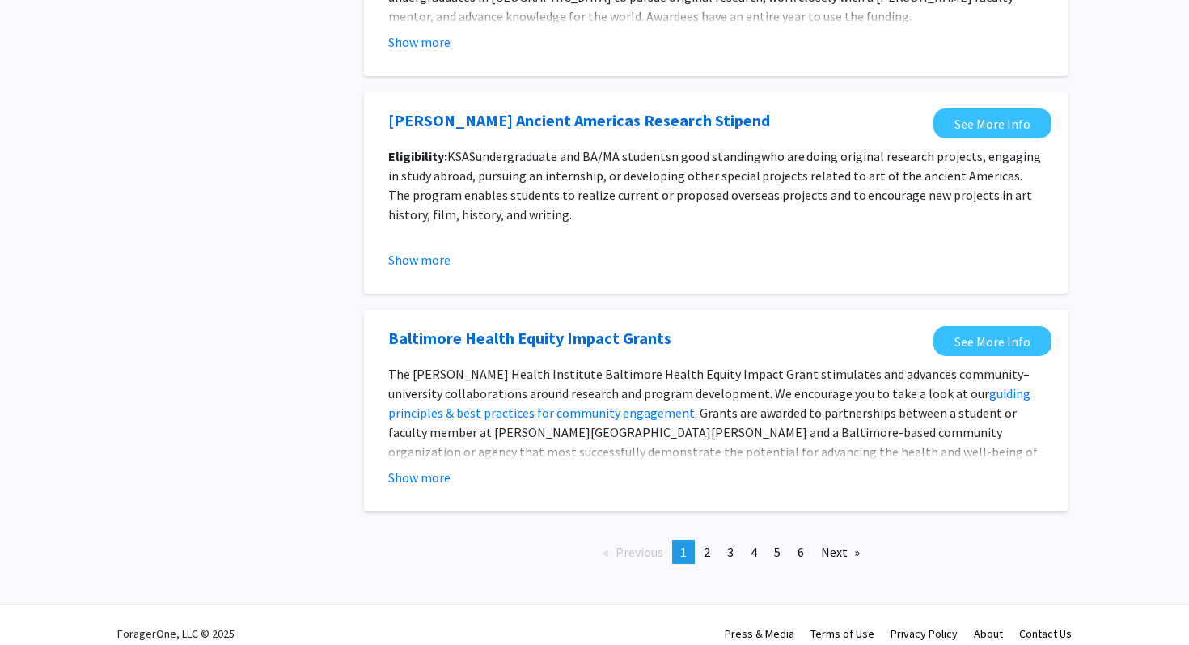
scroll to position [1767, 0]
click at [710, 561] on link "page 2" at bounding box center [707, 551] width 23 height 24
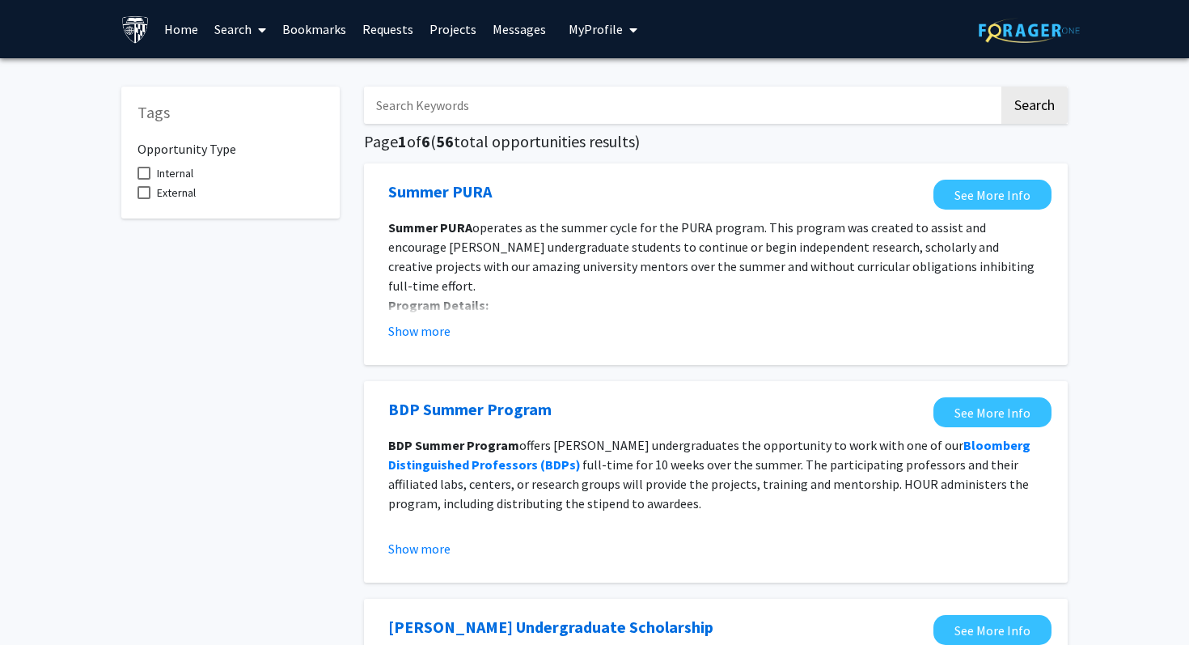
click at [489, 103] on input "Search Keywords" at bounding box center [681, 105] width 635 height 37
type input "political"
click at [1002, 87] on button "Search" at bounding box center [1035, 105] width 66 height 37
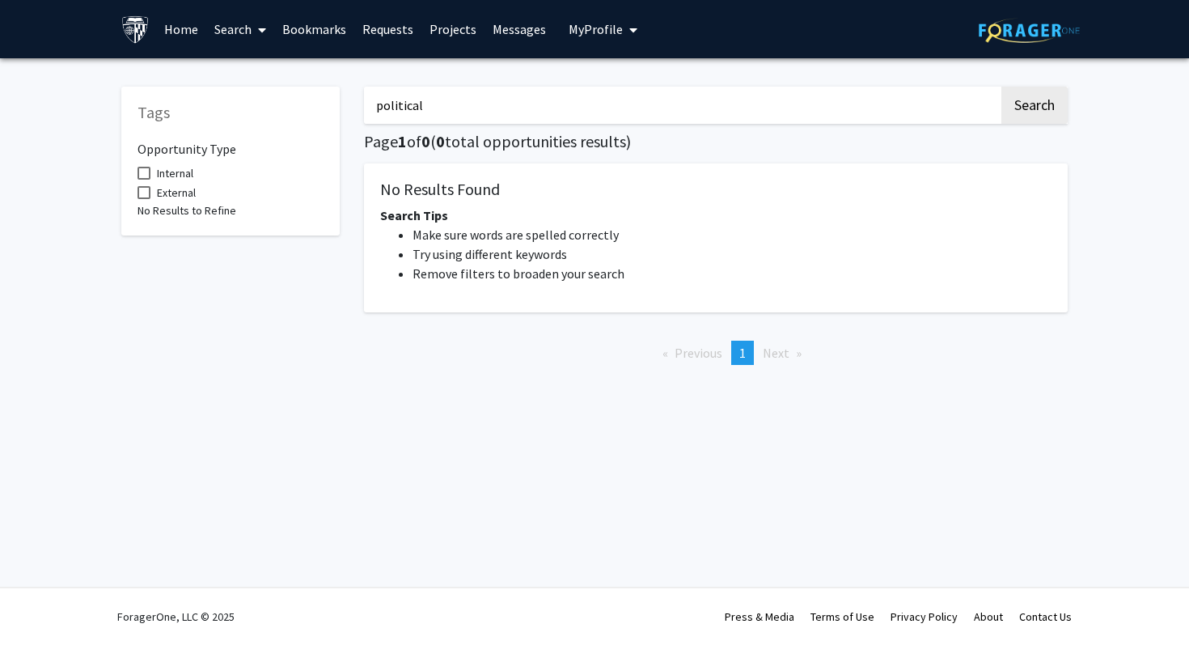
drag, startPoint x: 625, startPoint y: 95, endPoint x: 422, endPoint y: 100, distance: 202.3
click at [422, 100] on input "political" at bounding box center [681, 105] width 635 height 37
click at [578, 36] on span "My Profile" at bounding box center [596, 29] width 54 height 16
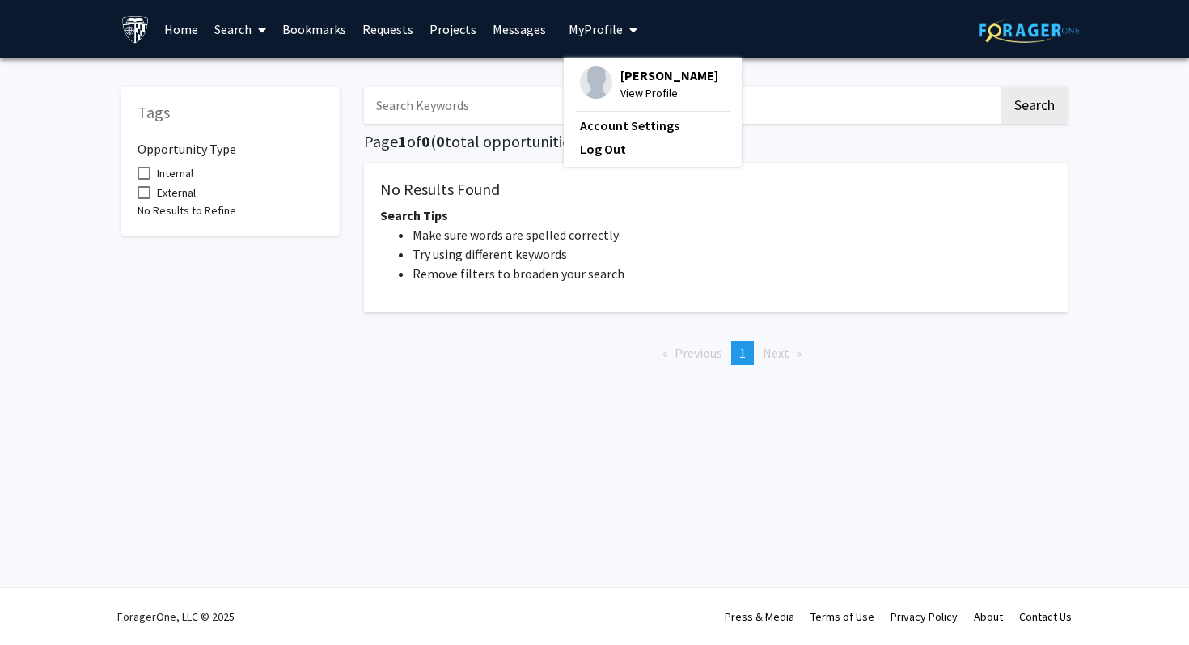
click at [621, 83] on span "[PERSON_NAME]" at bounding box center [670, 75] width 98 height 18
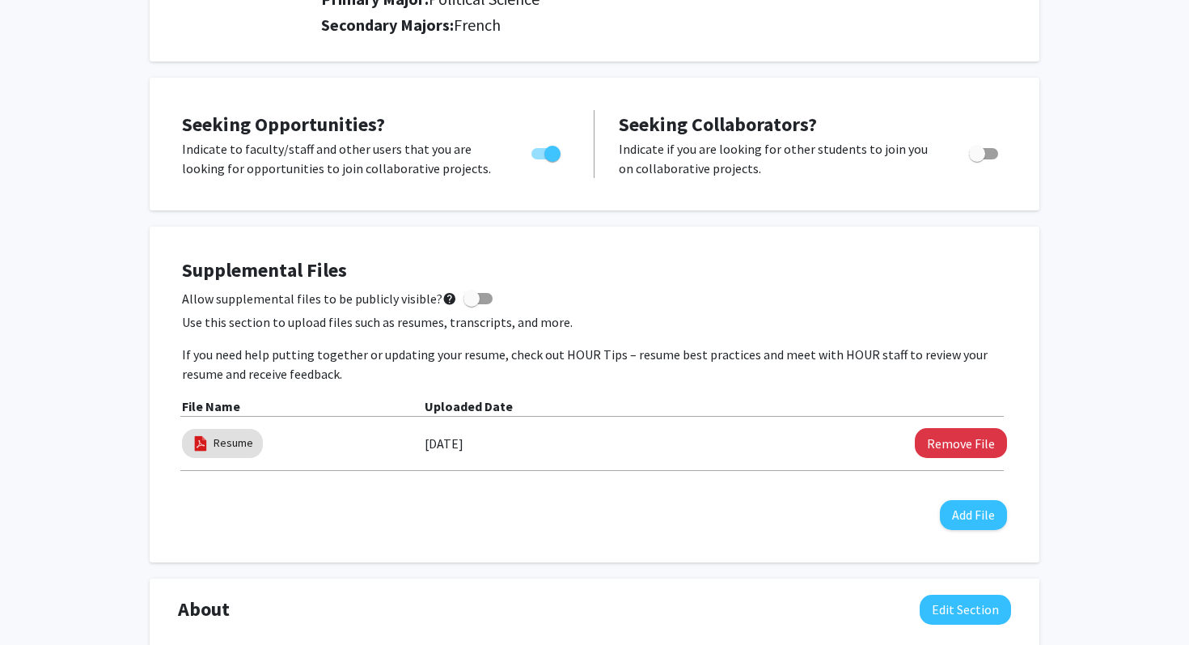
scroll to position [260, 0]
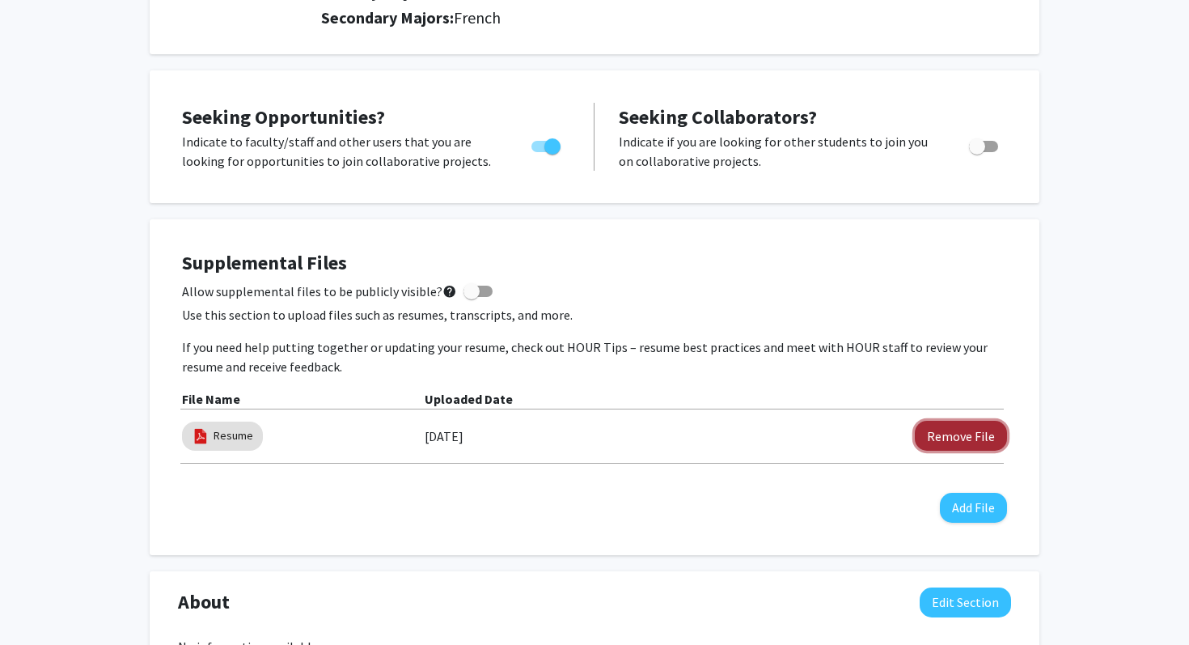
click at [942, 430] on button "Remove File" at bounding box center [961, 436] width 92 height 30
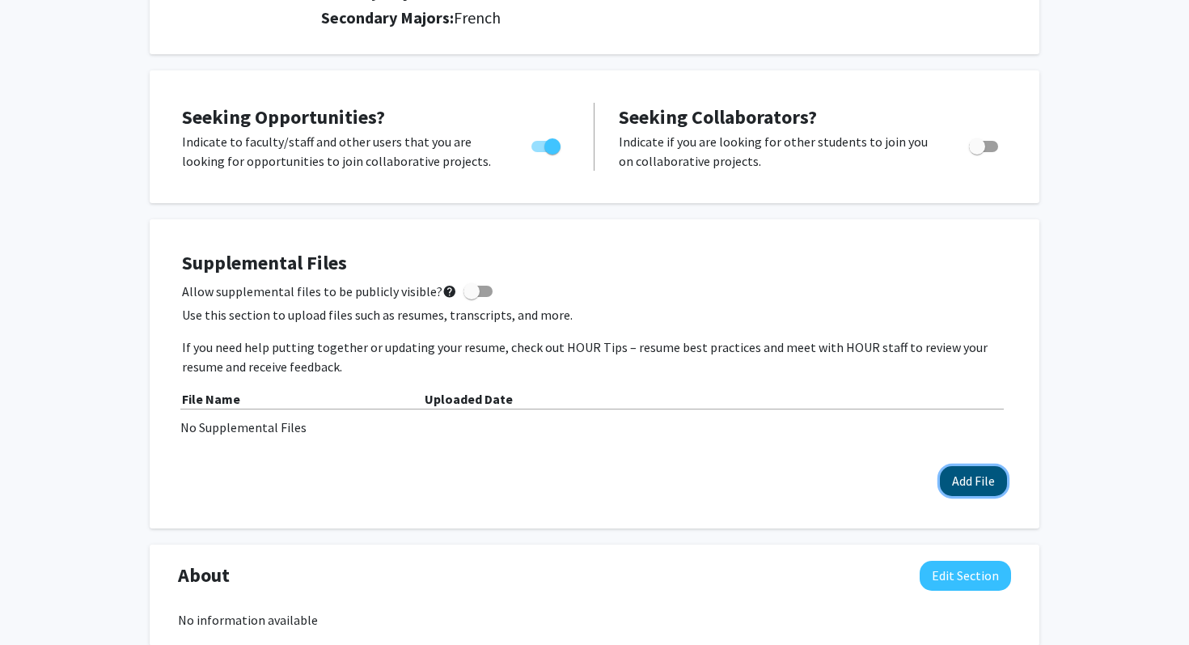
click at [965, 469] on button "Add File" at bounding box center [973, 481] width 67 height 30
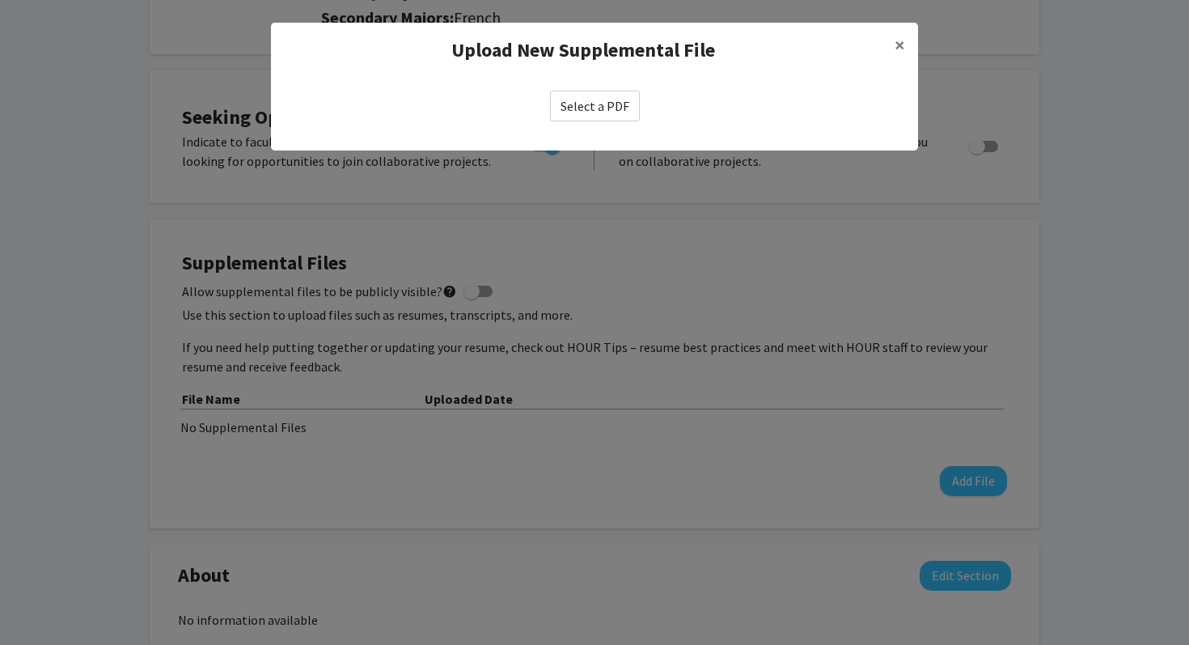
click at [606, 114] on label "Select a PDF" at bounding box center [595, 106] width 90 height 31
click at [0, 0] on input "Select a PDF" at bounding box center [0, 0] width 0 height 0
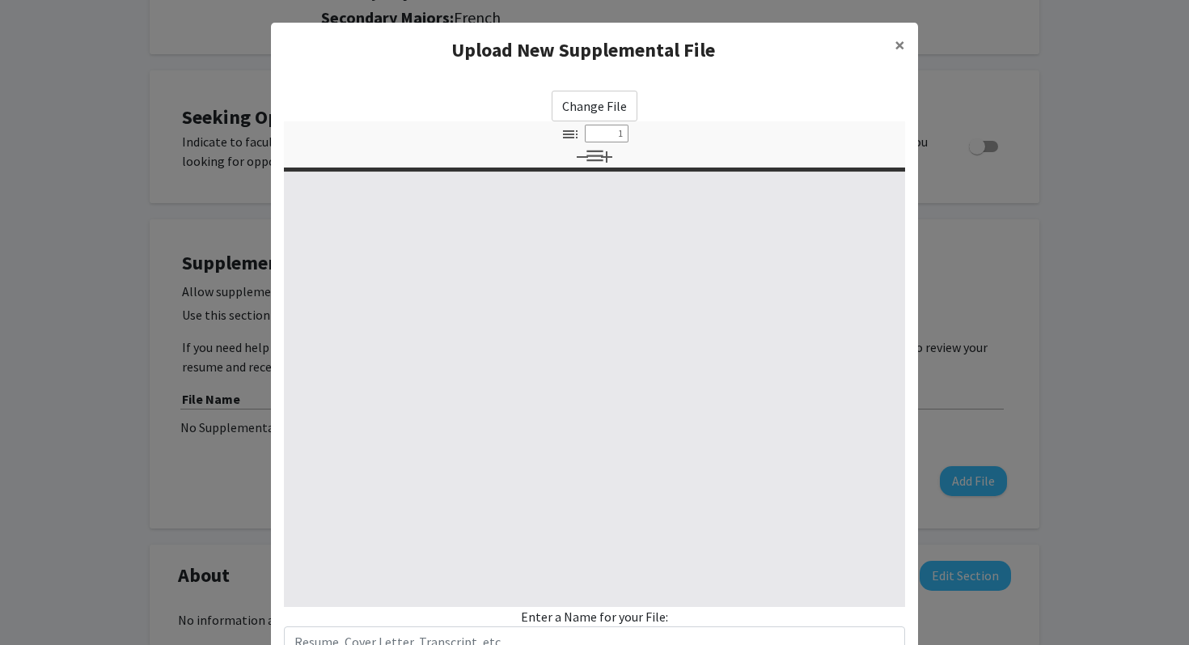
select select "custom"
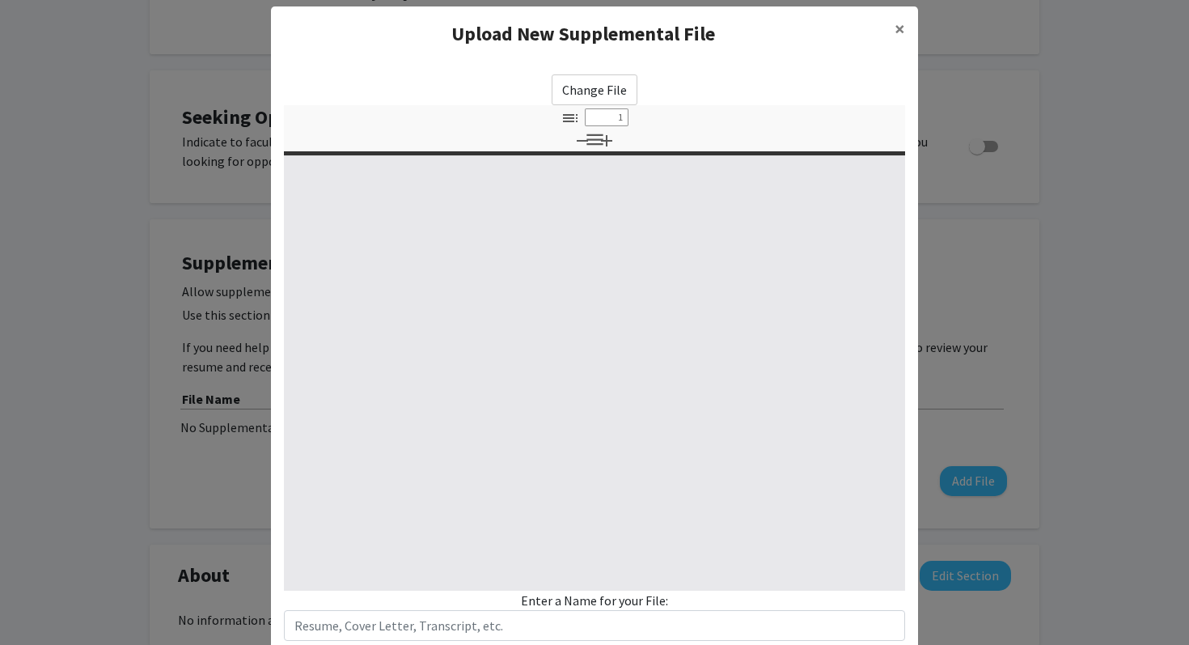
type input "0"
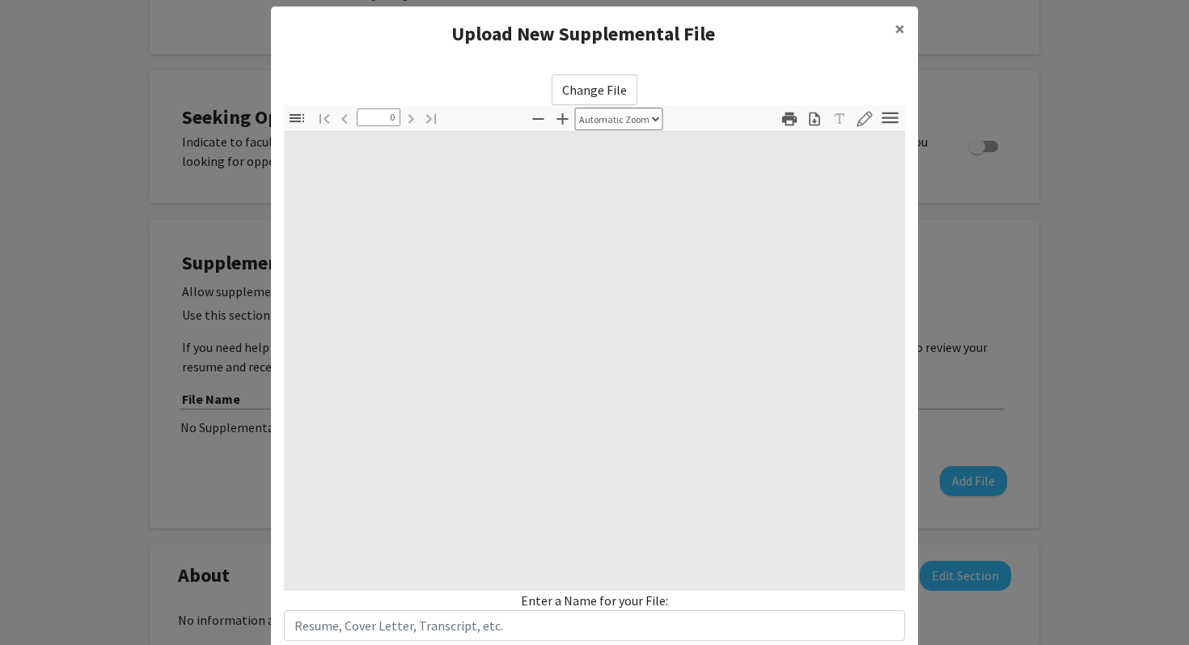
select select "custom"
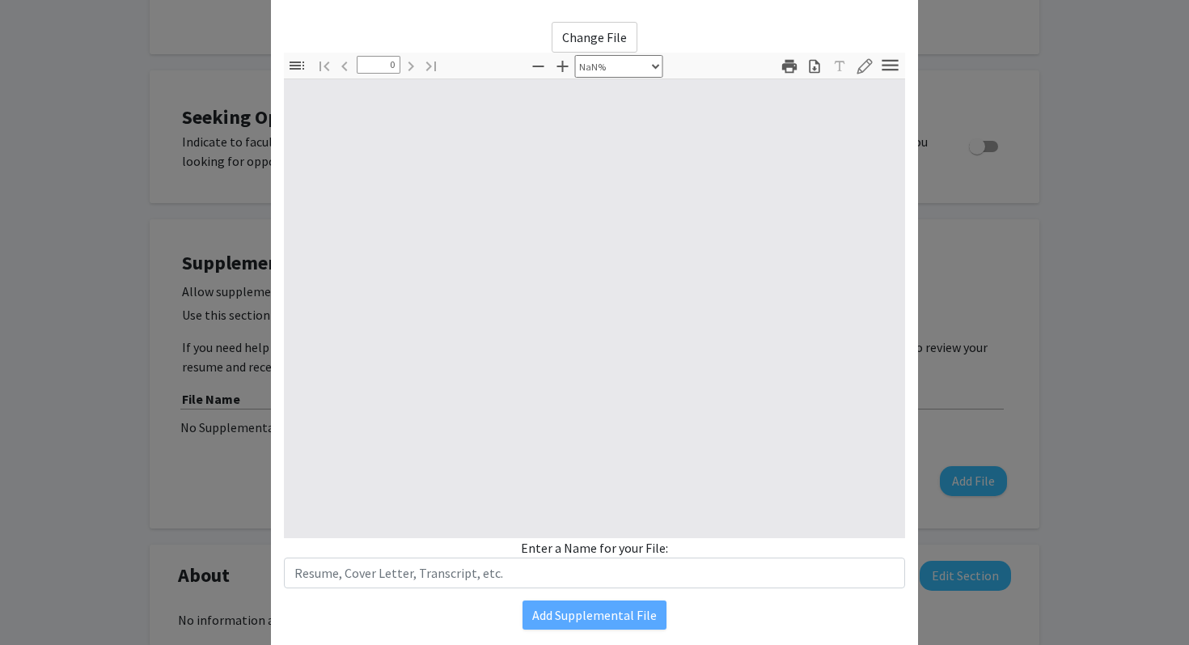
scroll to position [87, 0]
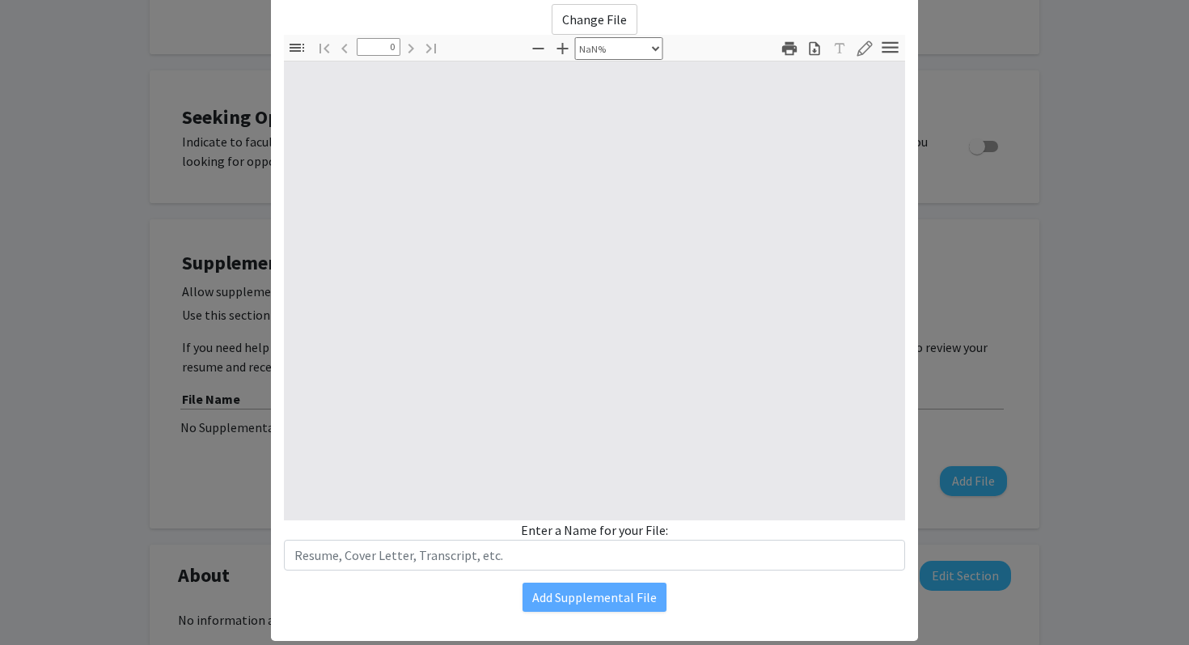
type input "1"
select select "auto"
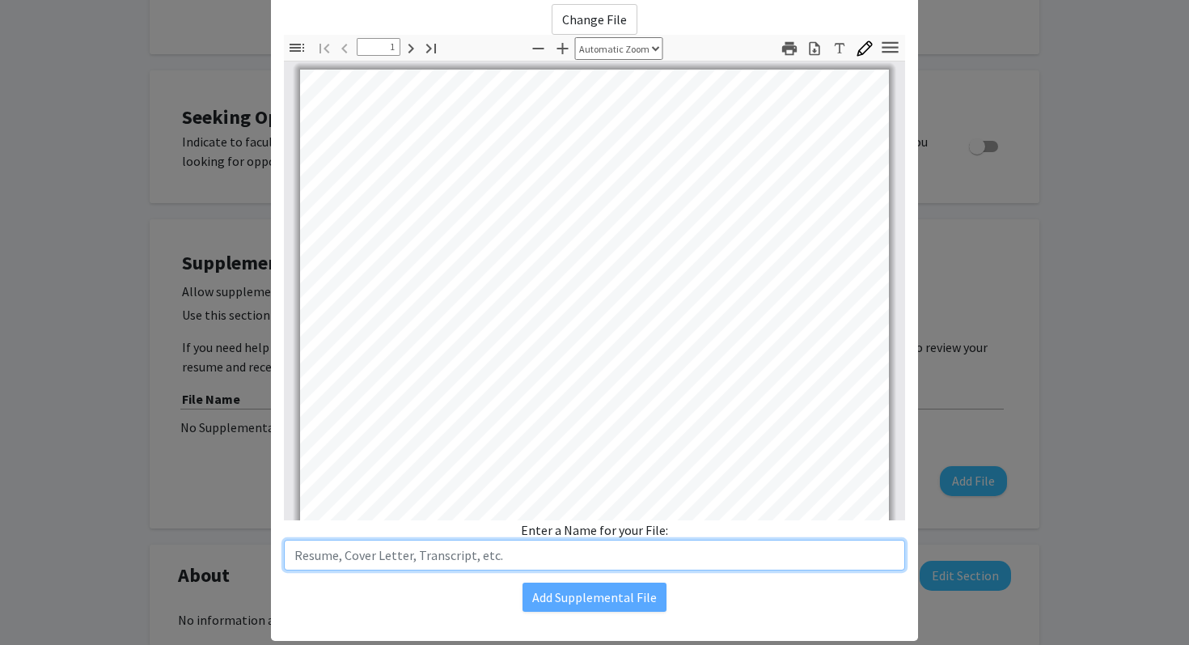
click at [565, 554] on input "text" at bounding box center [594, 555] width 621 height 31
type input "Resume"
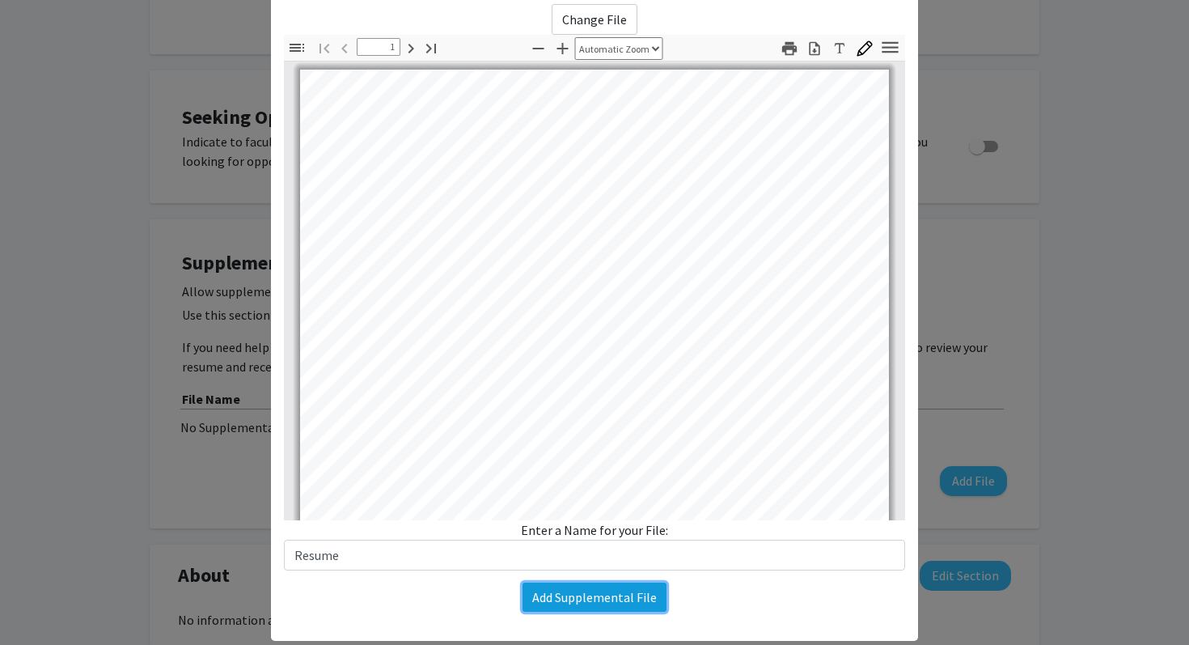
click at [613, 601] on button "Add Supplemental File" at bounding box center [595, 597] width 144 height 29
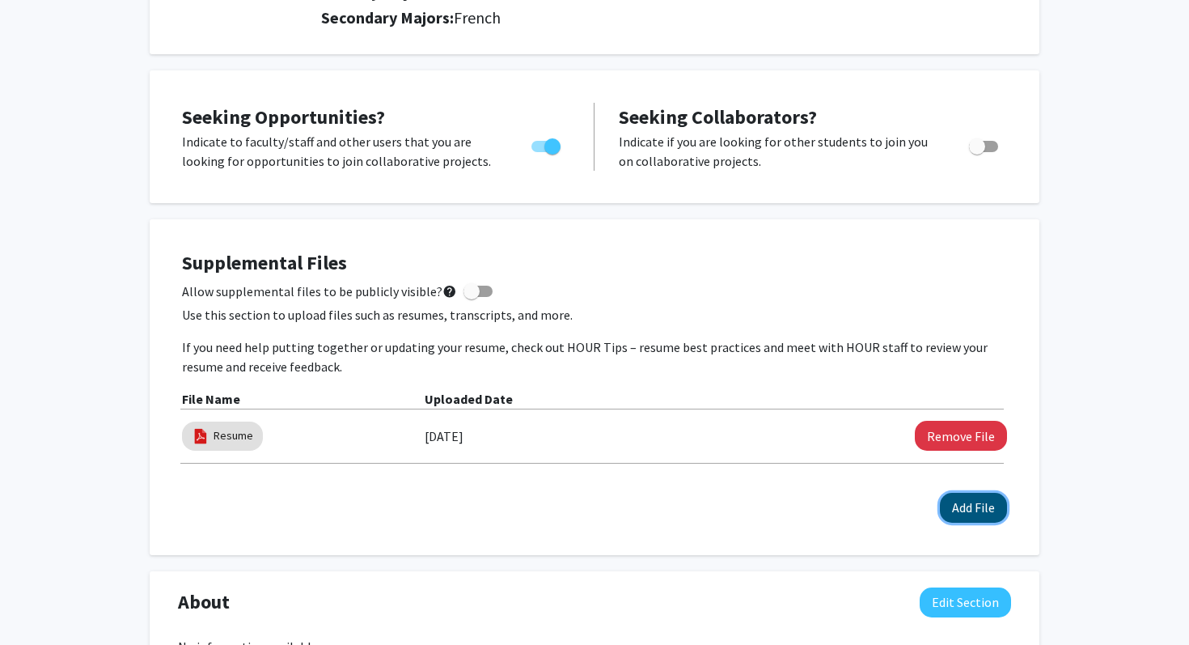
click at [956, 500] on button "Add File" at bounding box center [973, 508] width 67 height 30
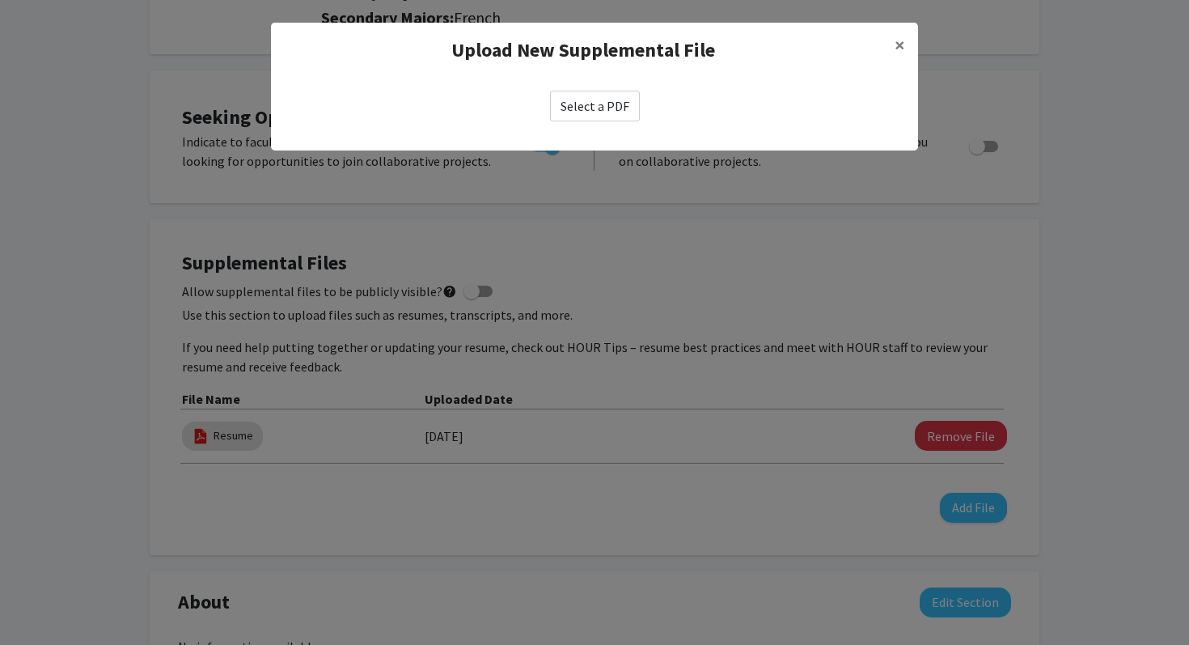
click at [605, 105] on label "Select a PDF" at bounding box center [595, 106] width 90 height 31
click at [0, 0] on input "Select a PDF" at bounding box center [0, 0] width 0 height 0
select select "custom"
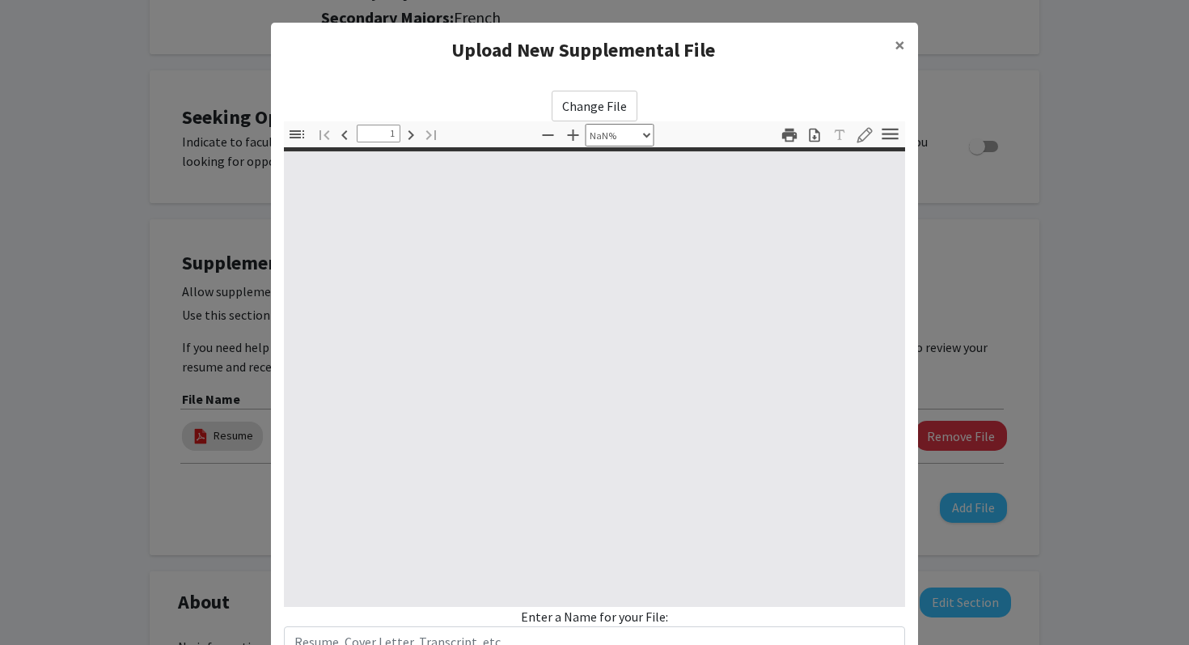
type input "0"
select select "custom"
type input "1"
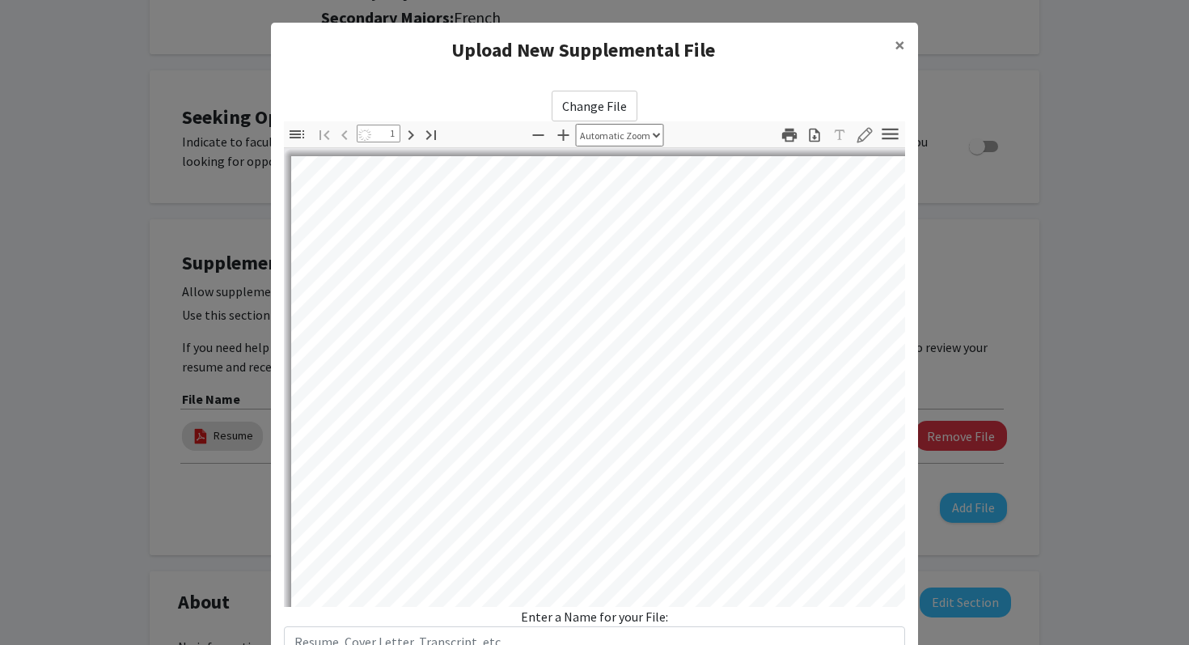
select select "auto"
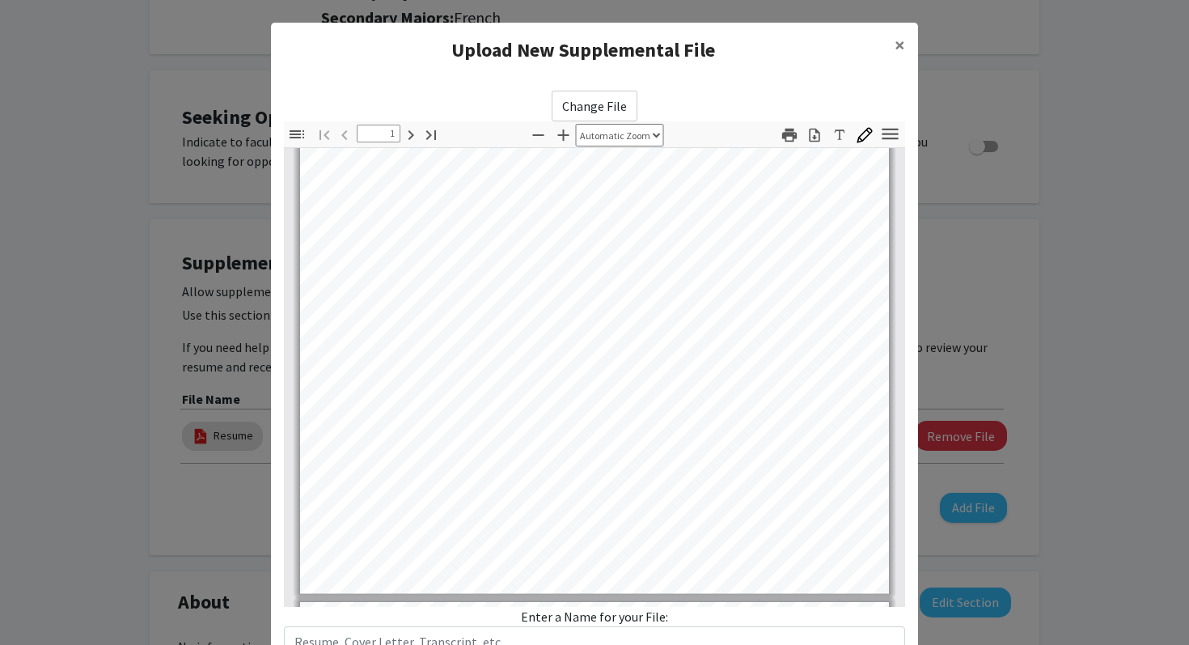
scroll to position [351, 0]
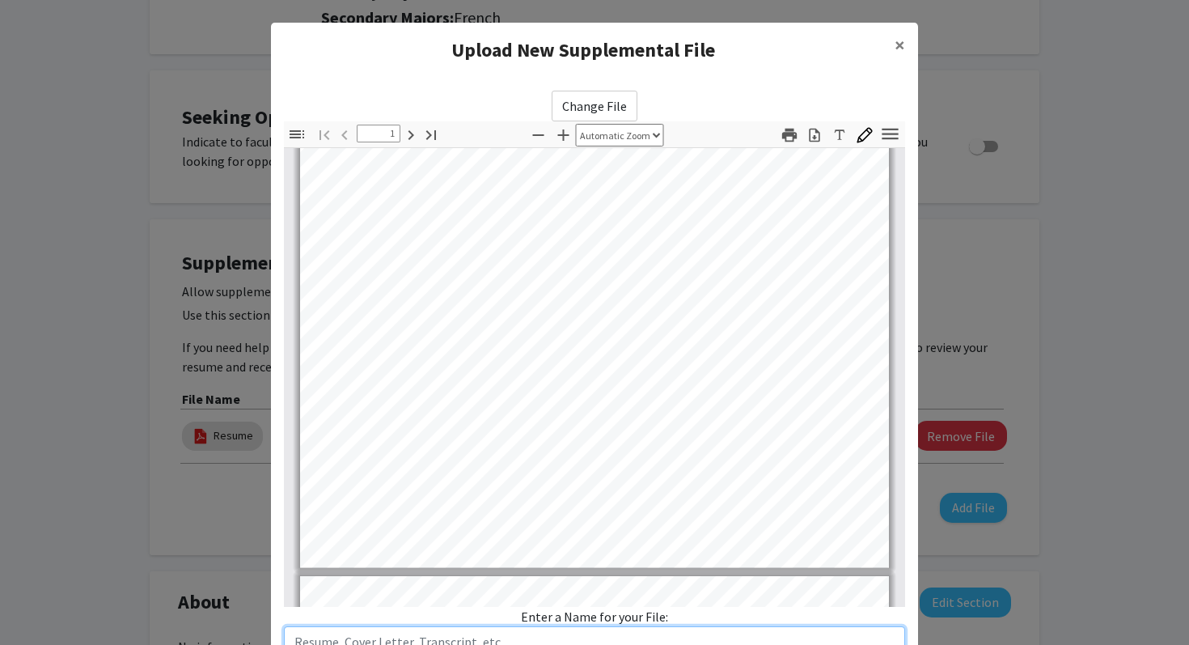
click at [460, 644] on input "text" at bounding box center [594, 641] width 621 height 31
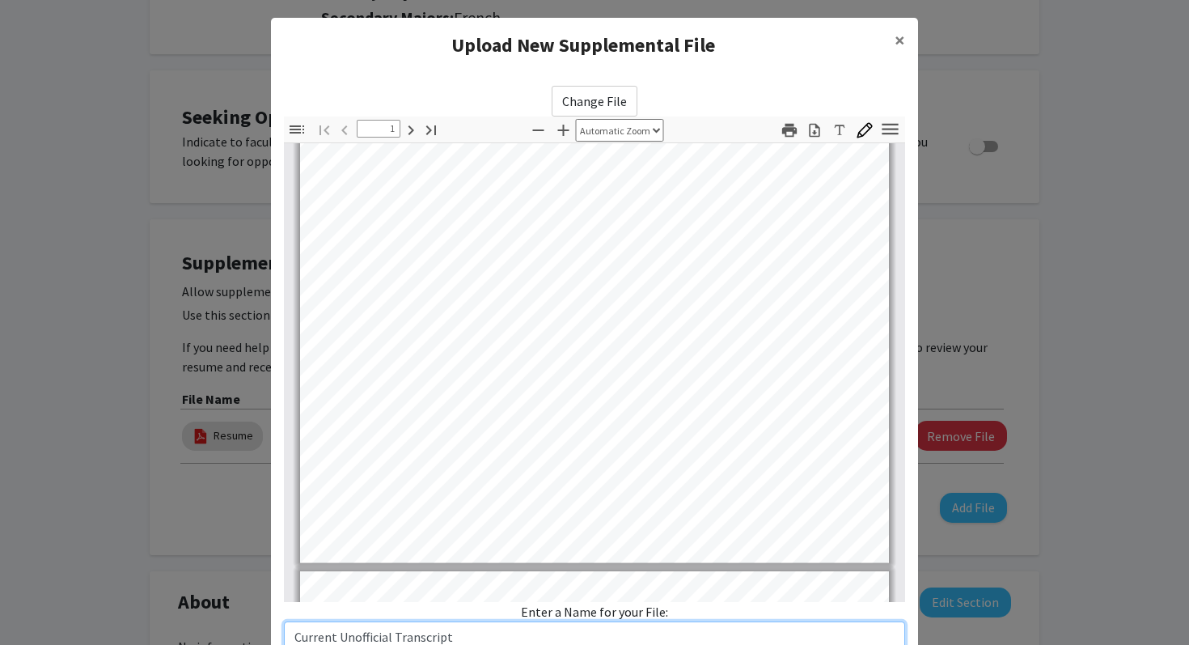
scroll to position [121, 0]
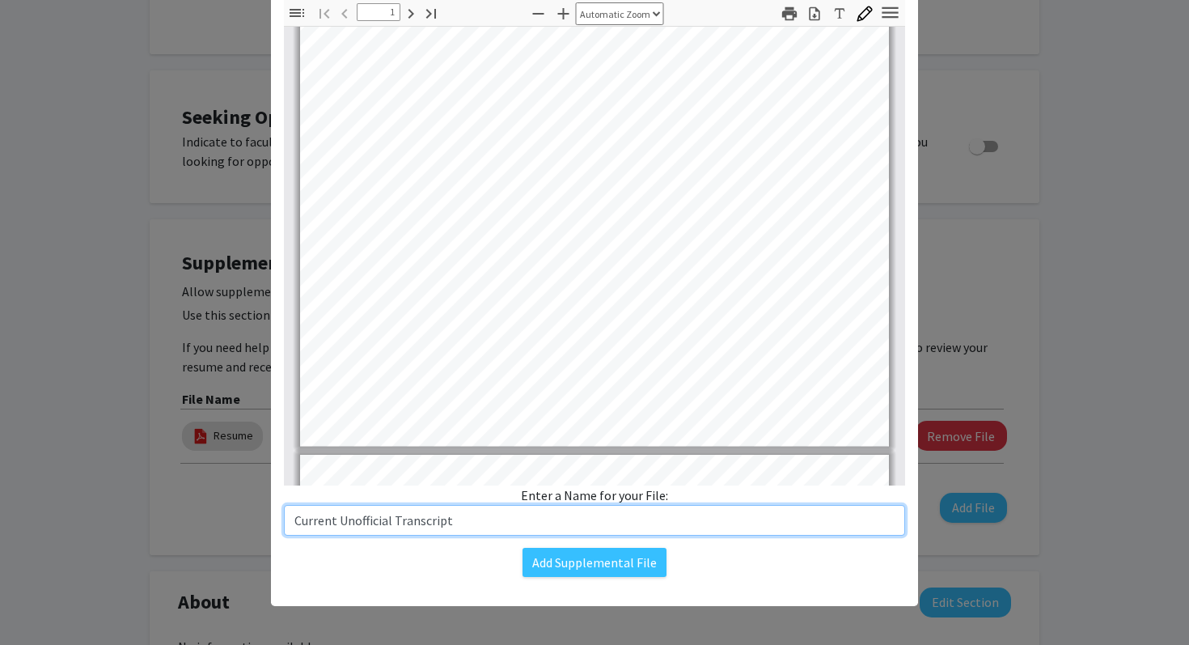
type input "Current Unofficial Transcript"
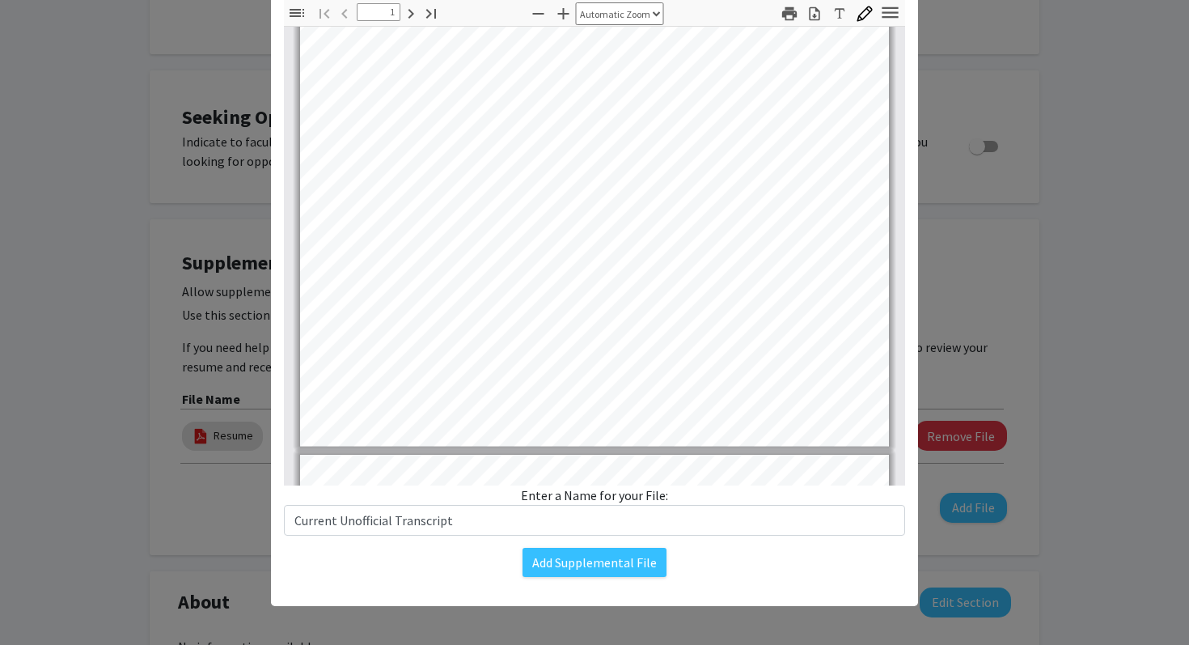
click at [569, 578] on div "Change File Thumbnails Document Outline Attachments Layers Current Outline Item…" at bounding box center [594, 273] width 647 height 634
click at [583, 558] on button "Add Supplemental File" at bounding box center [595, 562] width 144 height 29
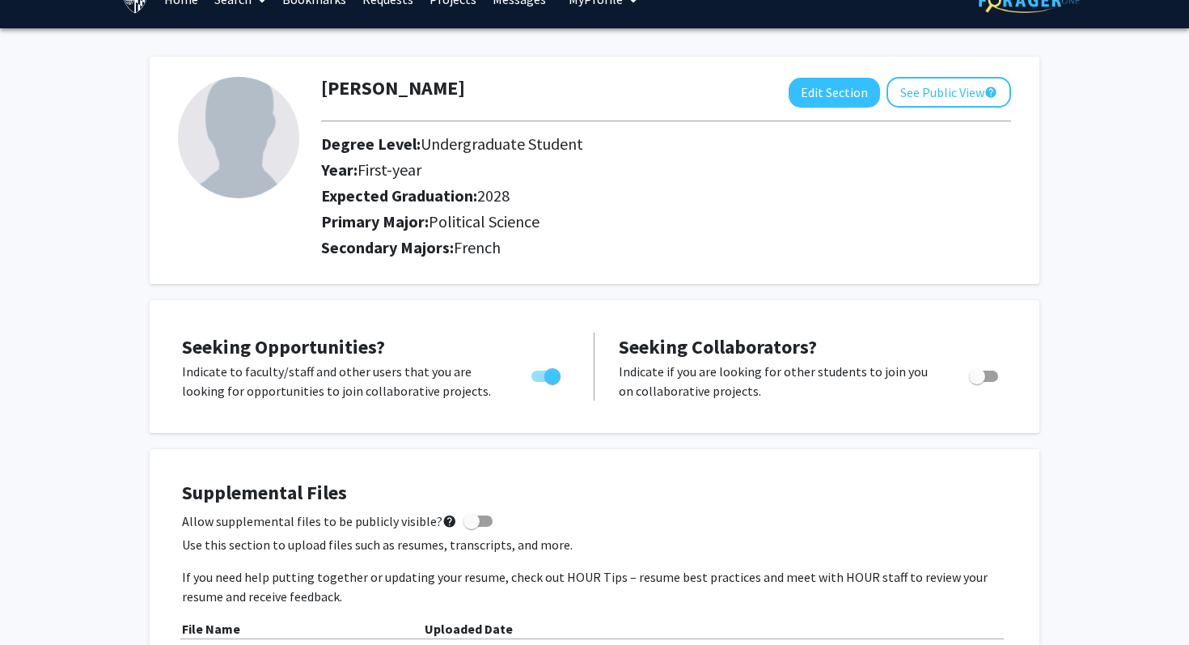
scroll to position [0, 0]
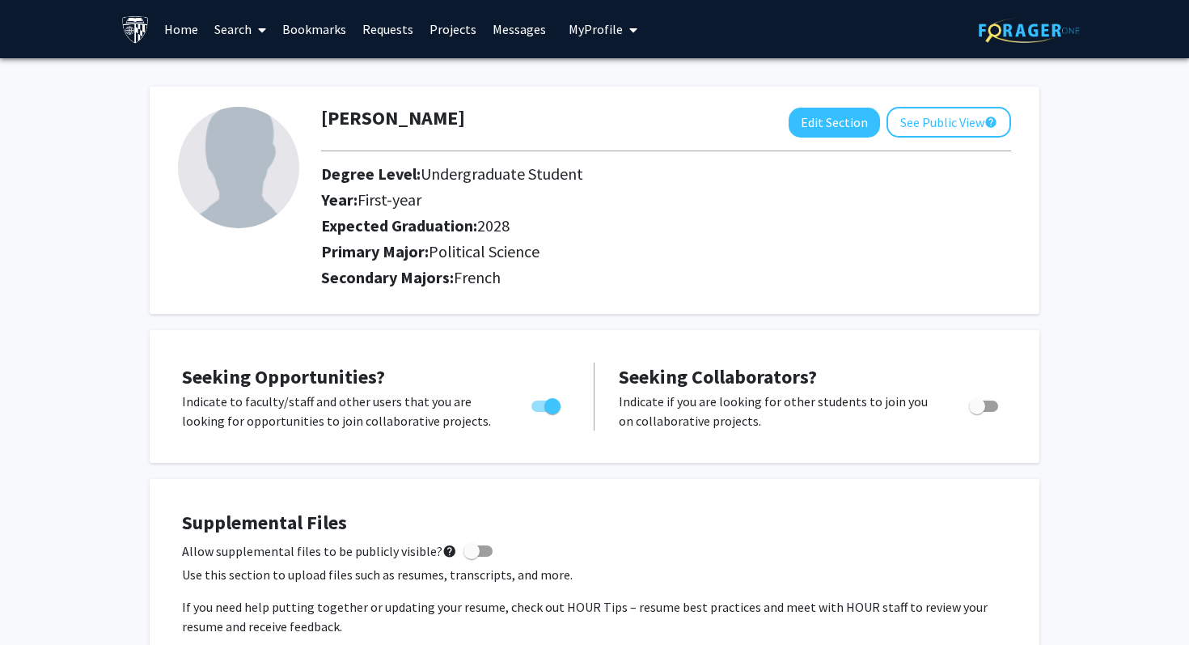
click at [247, 32] on link "Search" at bounding box center [240, 29] width 68 height 57
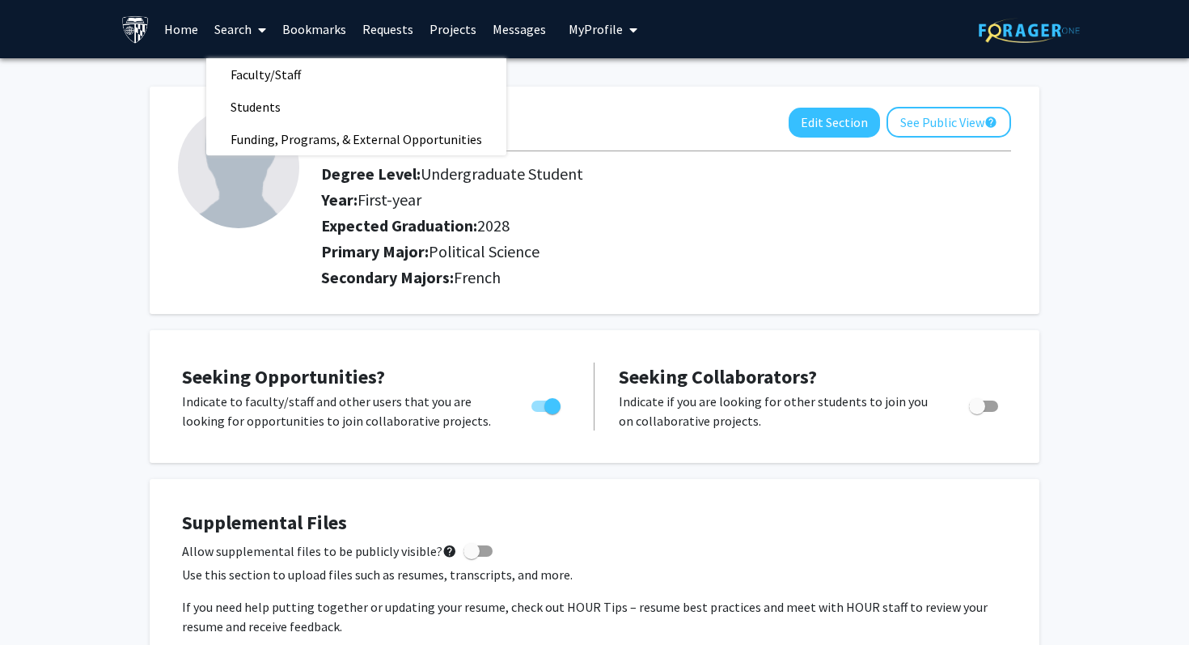
click at [406, 30] on link "Requests" at bounding box center [387, 29] width 67 height 57
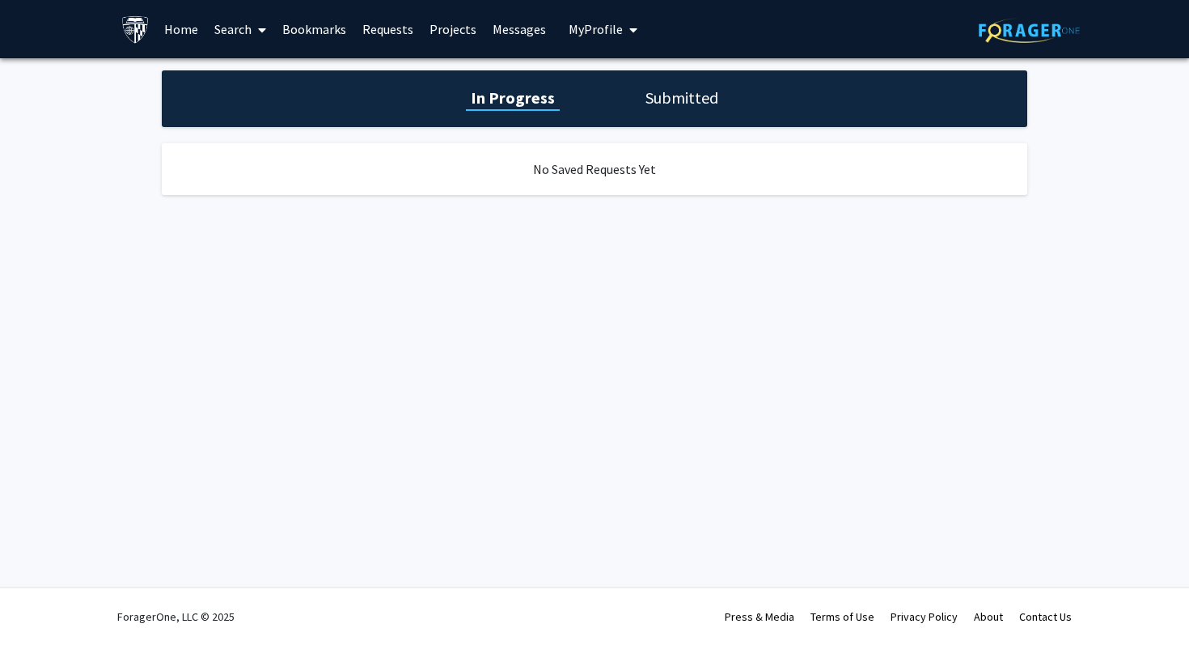
click at [170, 23] on link "Home" at bounding box center [181, 29] width 50 height 57
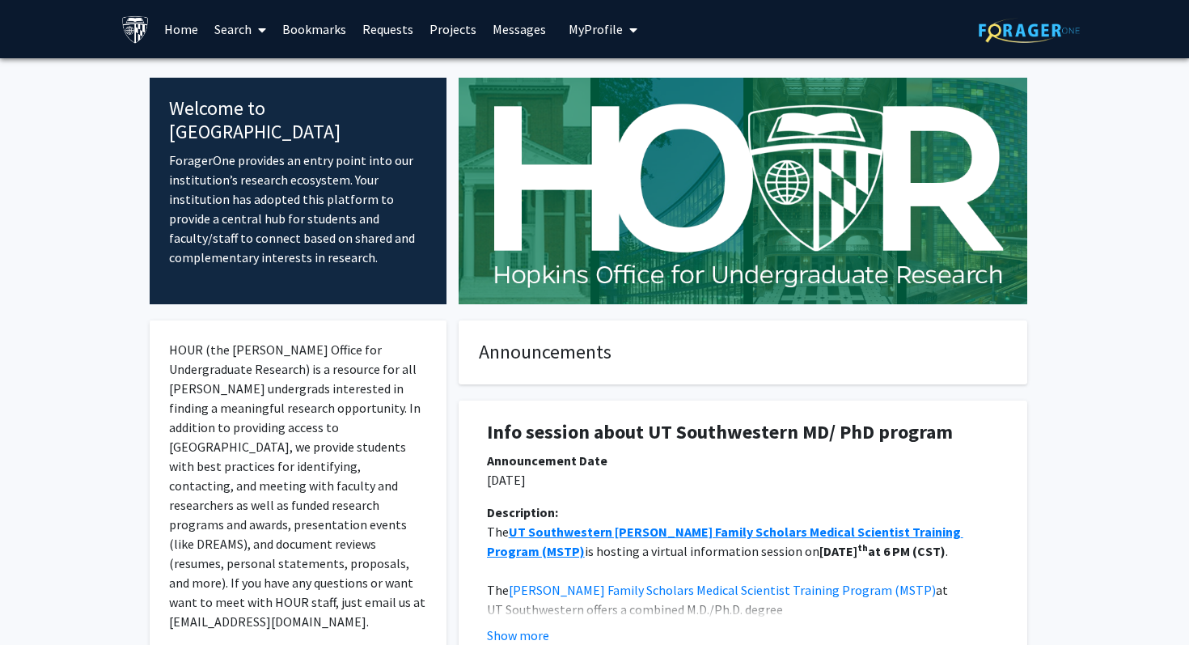
click at [257, 22] on span at bounding box center [259, 30] width 15 height 57
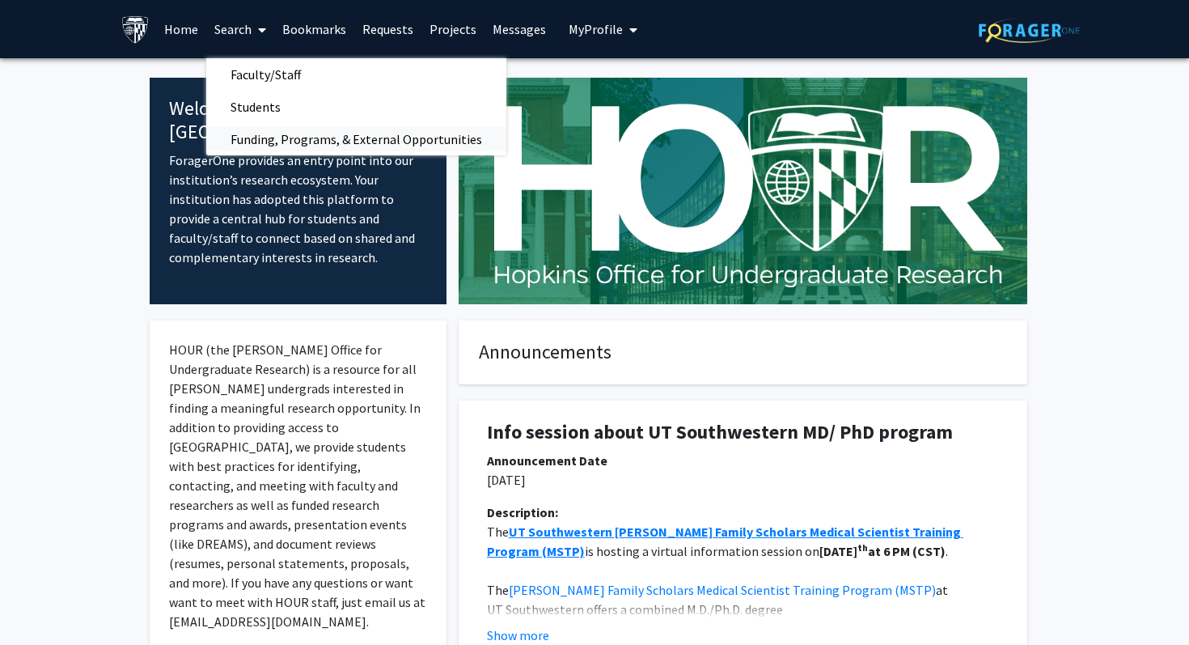
click at [263, 134] on span "Funding, Programs, & External Opportunities" at bounding box center [356, 139] width 300 height 32
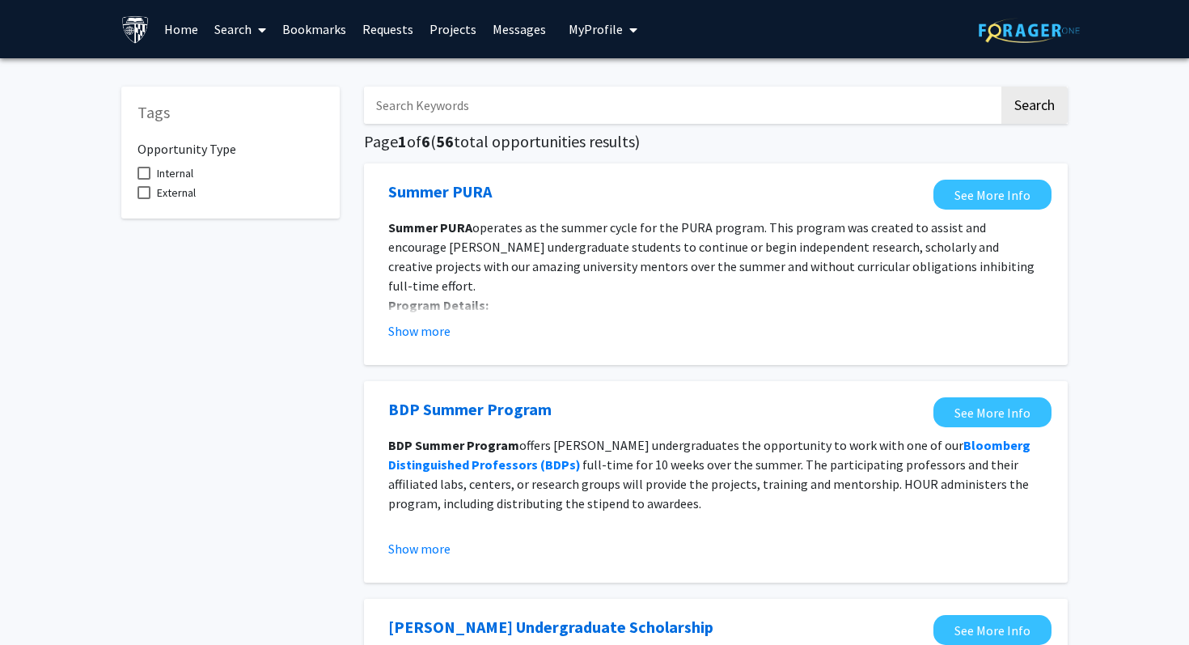
click at [187, 192] on span "External" at bounding box center [176, 192] width 39 height 19
click at [144, 199] on input "External" at bounding box center [143, 199] width 1 height 1
checkbox input "true"
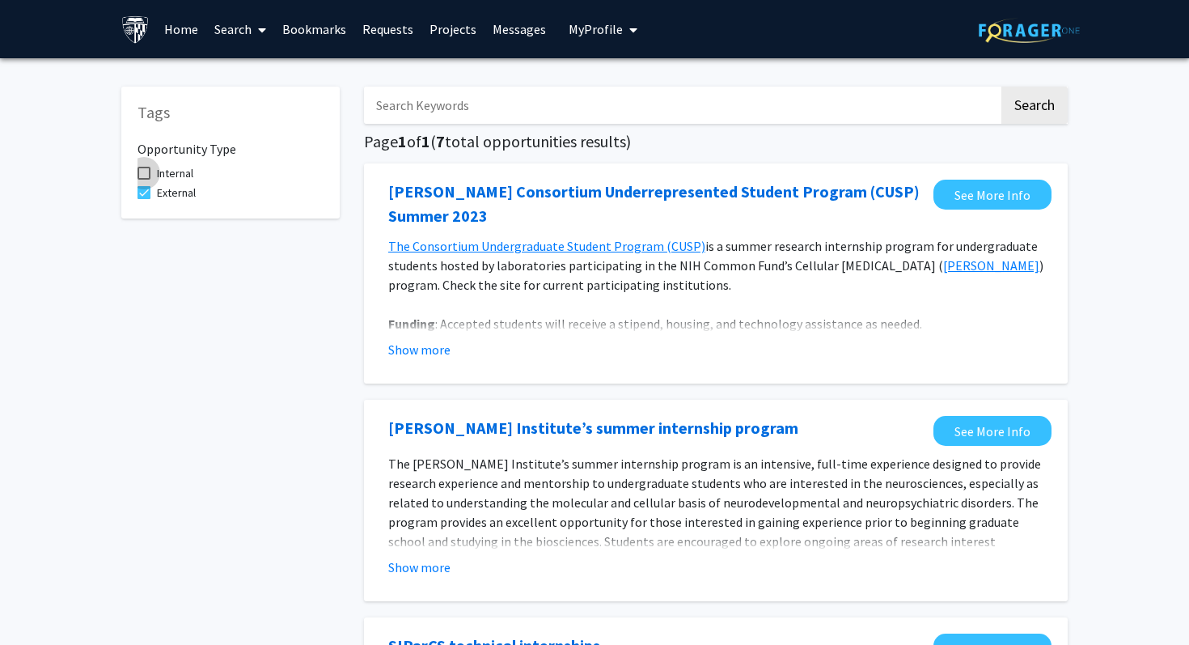
click at [177, 172] on span "Internal" at bounding box center [175, 172] width 36 height 19
click at [144, 180] on input "Internal" at bounding box center [143, 180] width 1 height 1
checkbox input "true"
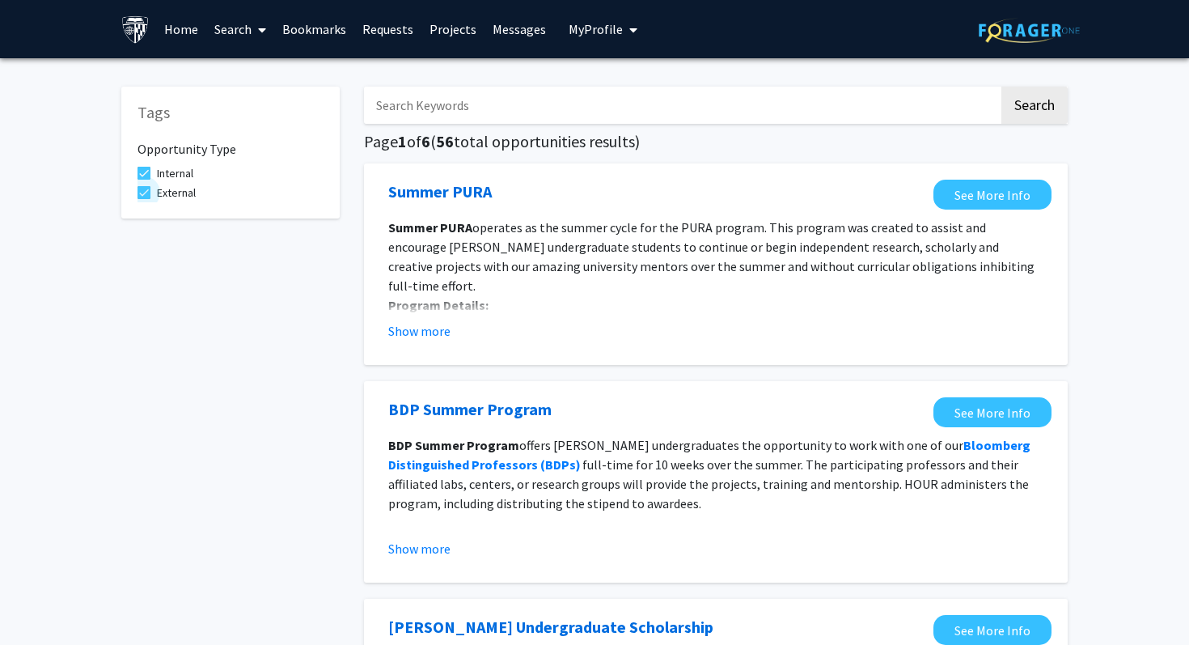
click at [176, 196] on span "External" at bounding box center [176, 192] width 39 height 19
click at [144, 199] on input "External" at bounding box center [143, 199] width 1 height 1
checkbox input "false"
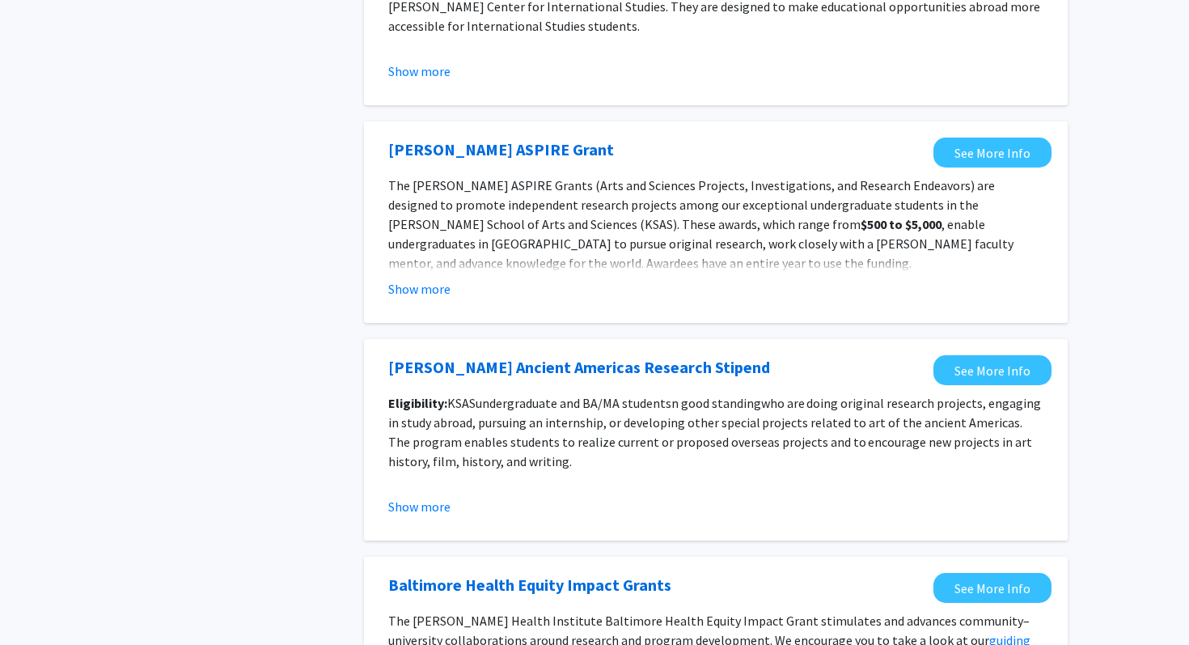
scroll to position [1765, 0]
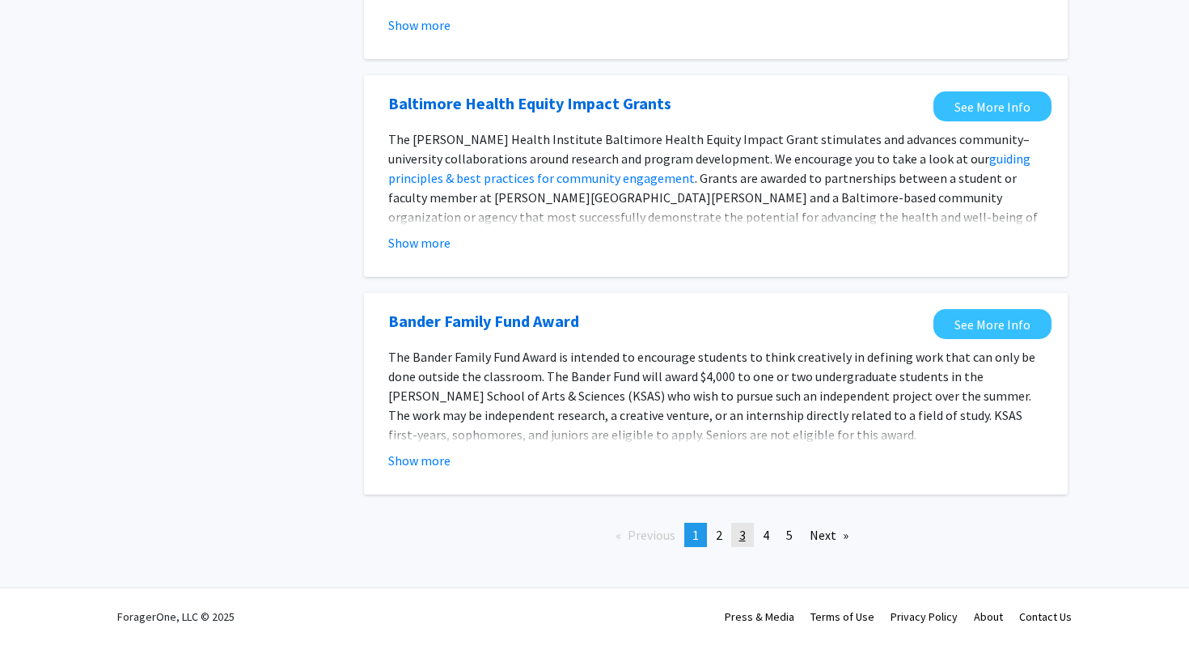
click at [738, 541] on link "page 3" at bounding box center [742, 535] width 23 height 24
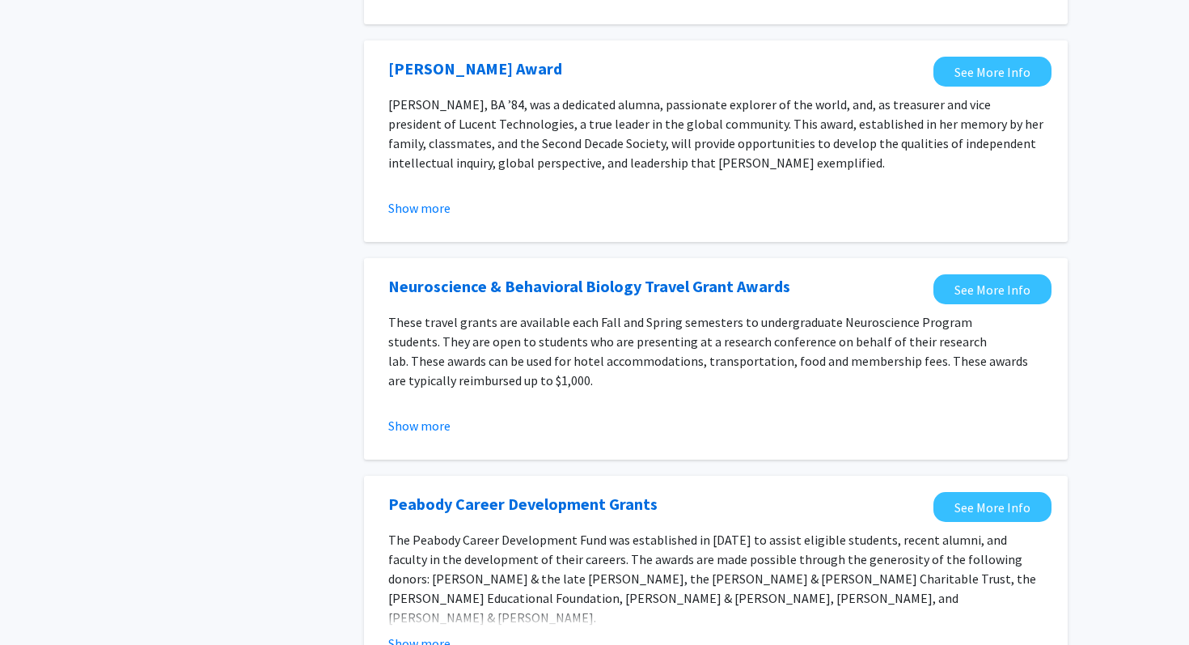
scroll to position [1804, 0]
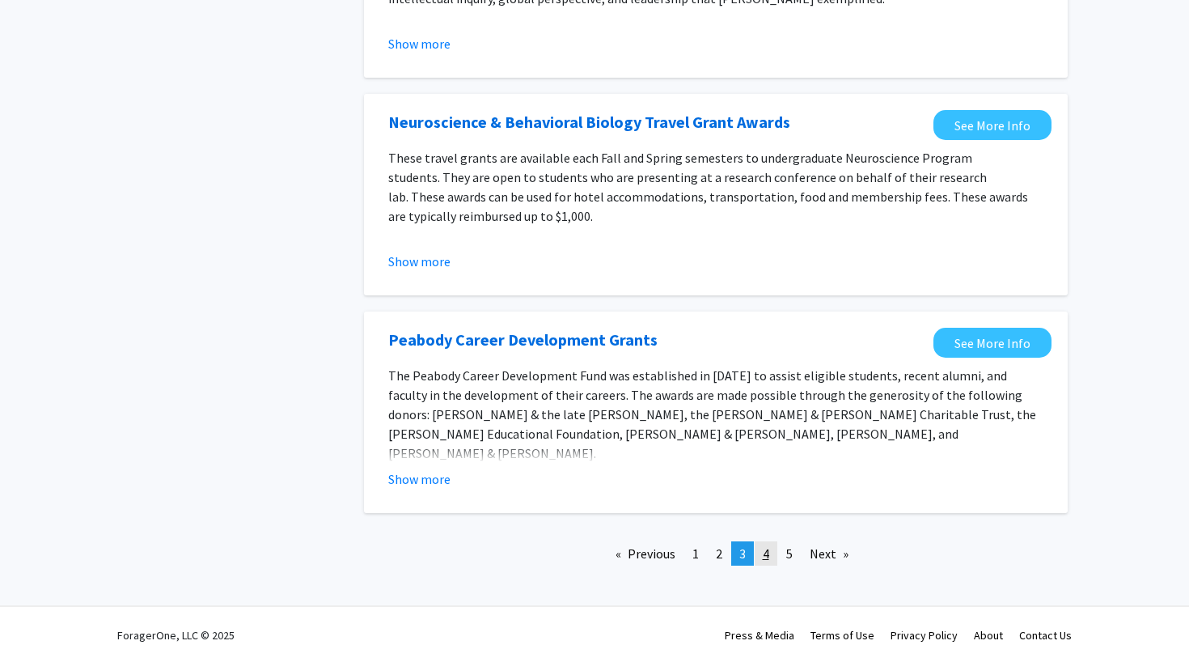
click at [764, 545] on link "page 4" at bounding box center [766, 553] width 23 height 24
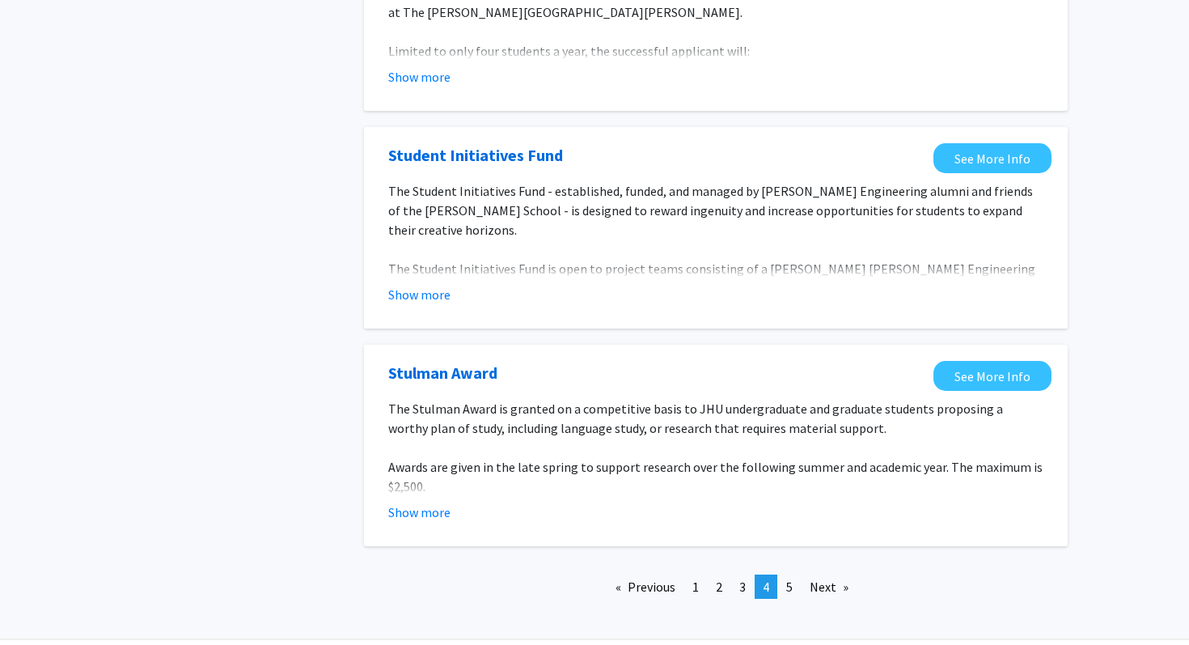
scroll to position [1804, 0]
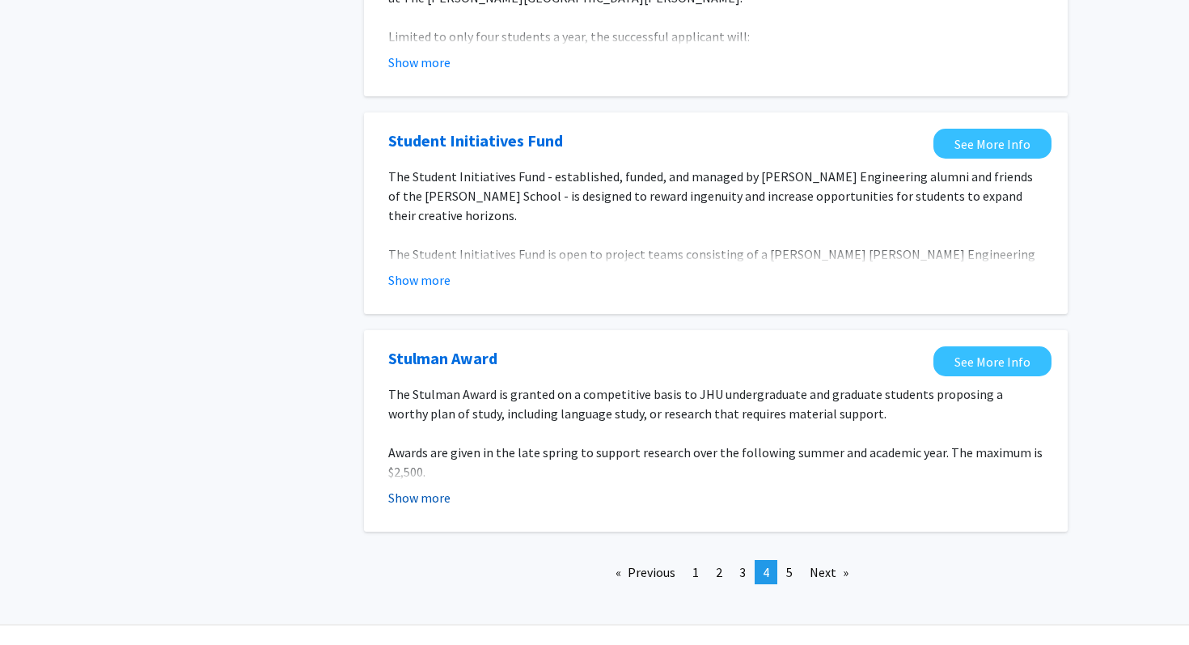
click at [441, 488] on button "Show more" at bounding box center [419, 497] width 62 height 19
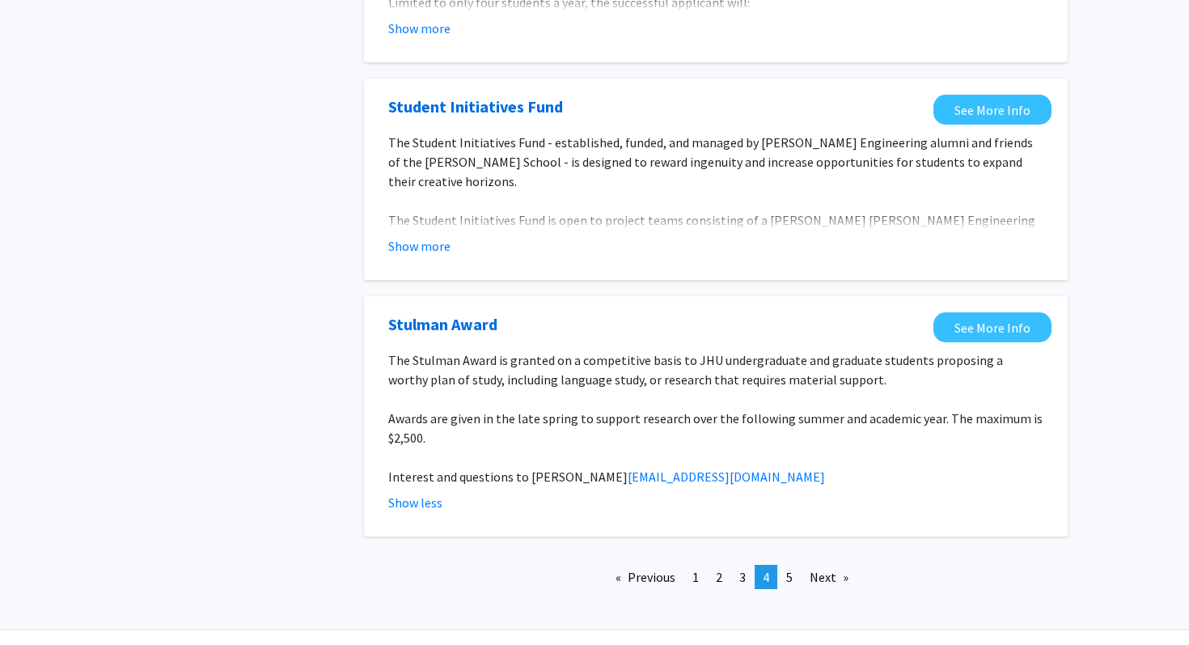
scroll to position [1842, 0]
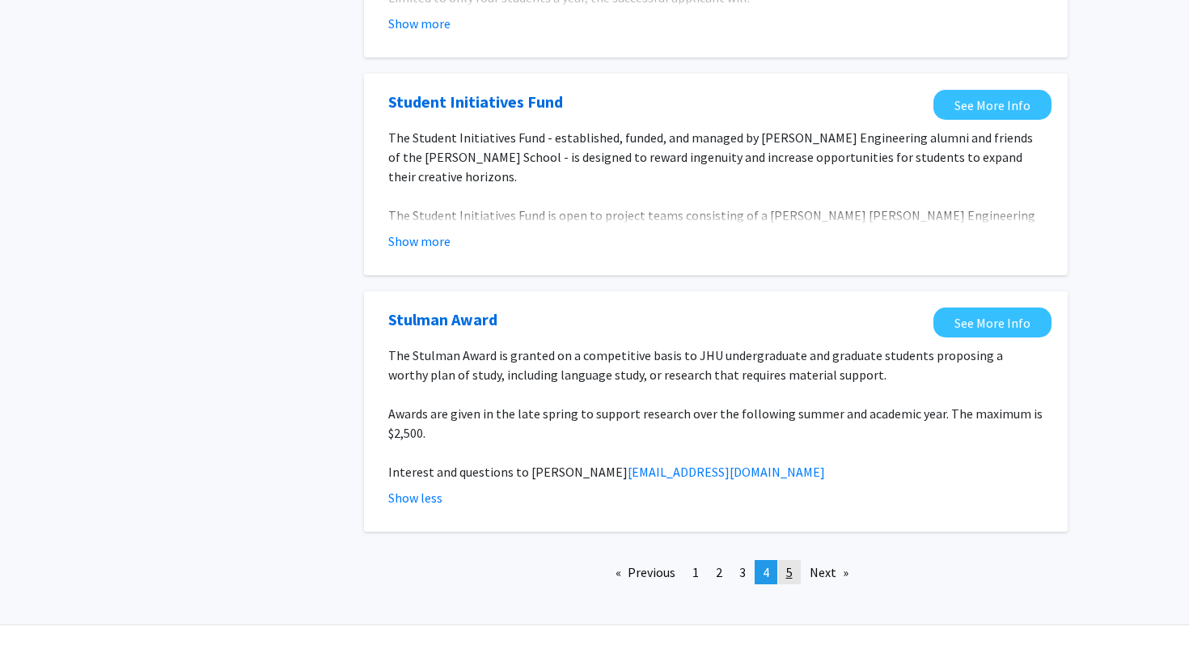
click at [788, 564] on span "5" at bounding box center [789, 572] width 6 height 16
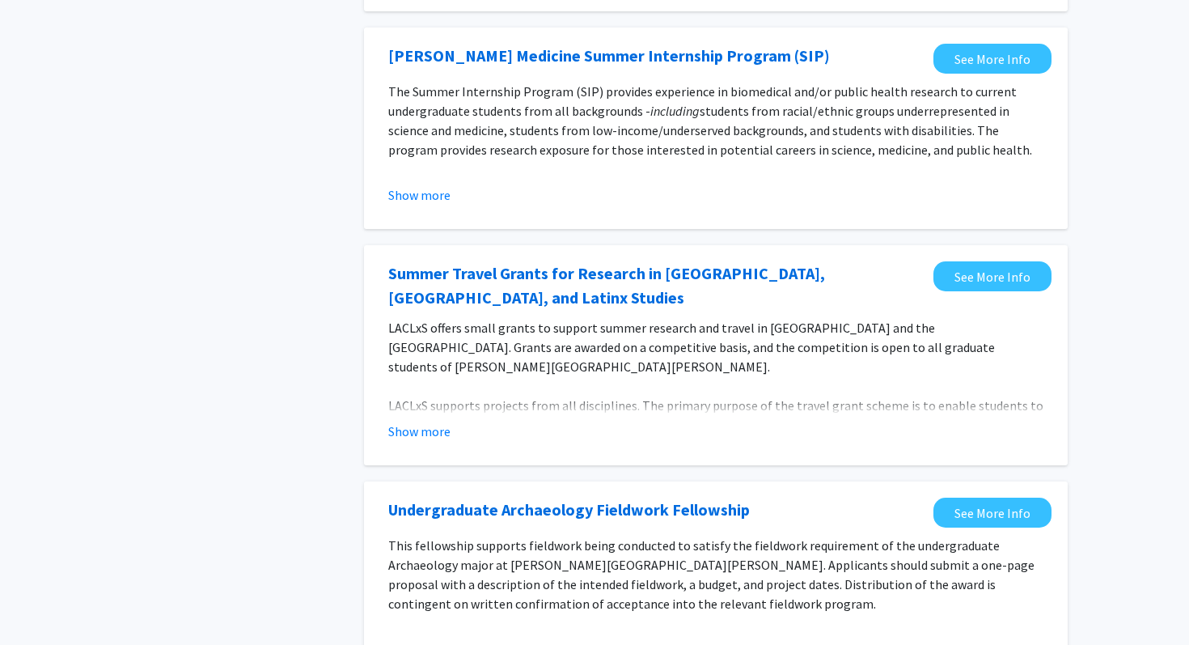
scroll to position [354, 0]
click at [435, 431] on button "Show more" at bounding box center [419, 430] width 62 height 19
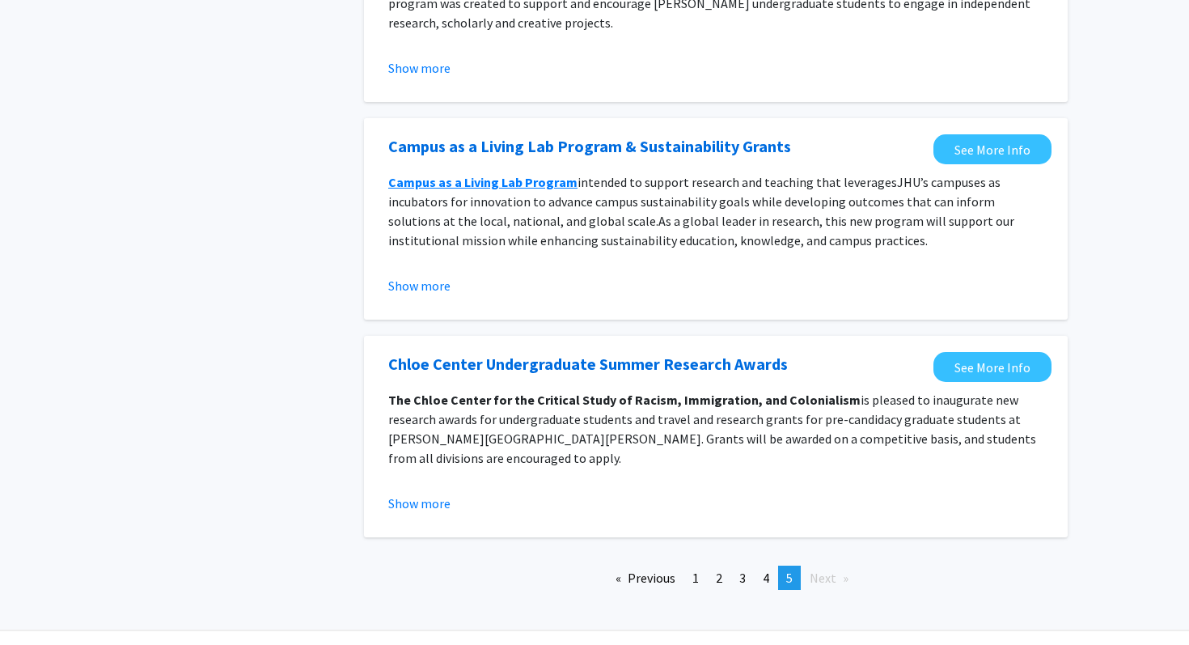
scroll to position [1740, 0]
